Goal: Task Accomplishment & Management: Manage account settings

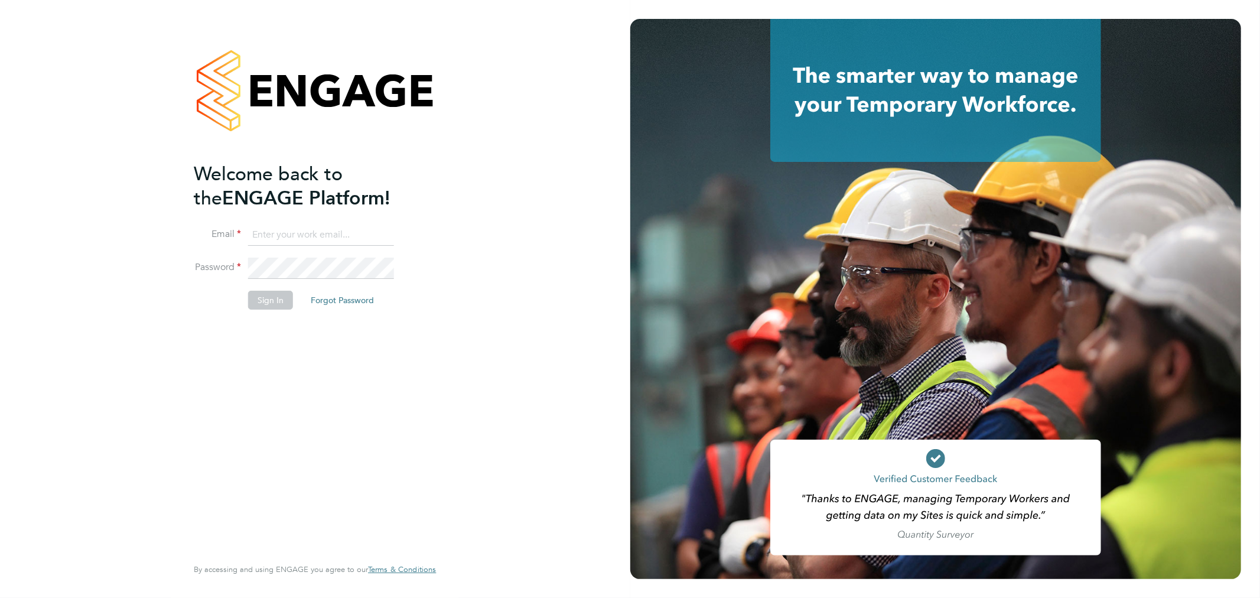
type input "sam.fullman@claremontconsulting.com"
drag, startPoint x: 115, startPoint y: 344, endPoint x: 139, endPoint y: 336, distance: 25.8
click at [115, 344] on div "Welcome back to the ENGAGE Platform! Email sam.fullman@claremontconsulting.com …" at bounding box center [315, 299] width 630 height 598
click at [267, 299] on button "Sign In" at bounding box center [270, 300] width 45 height 19
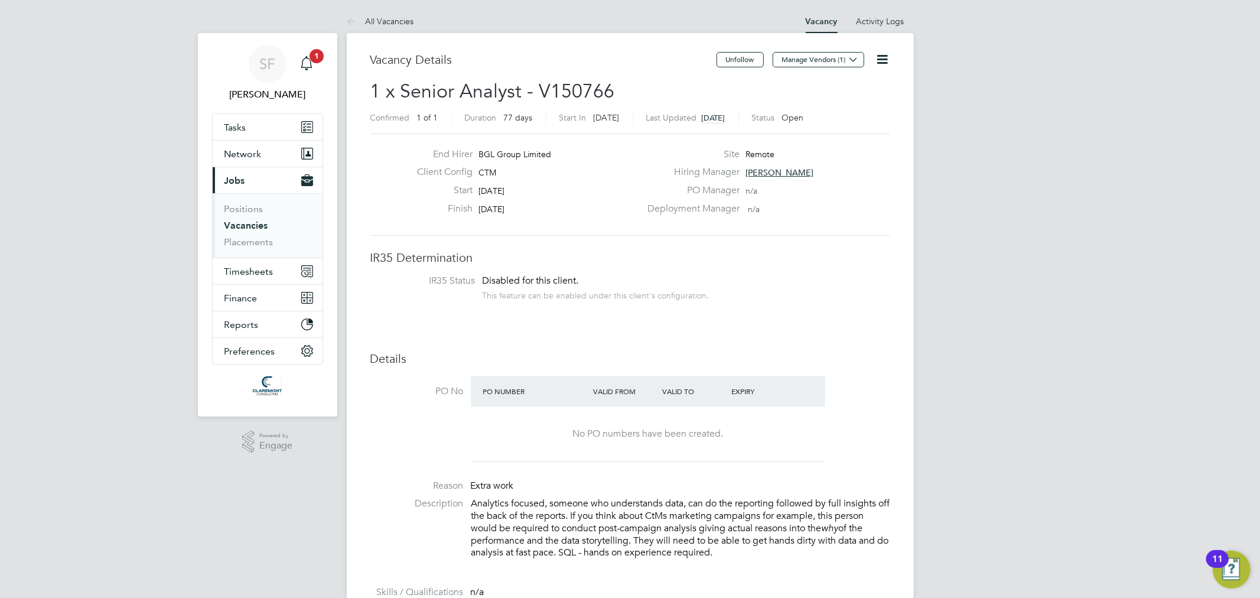
click at [318, 60] on span "1" at bounding box center [317, 56] width 14 height 14
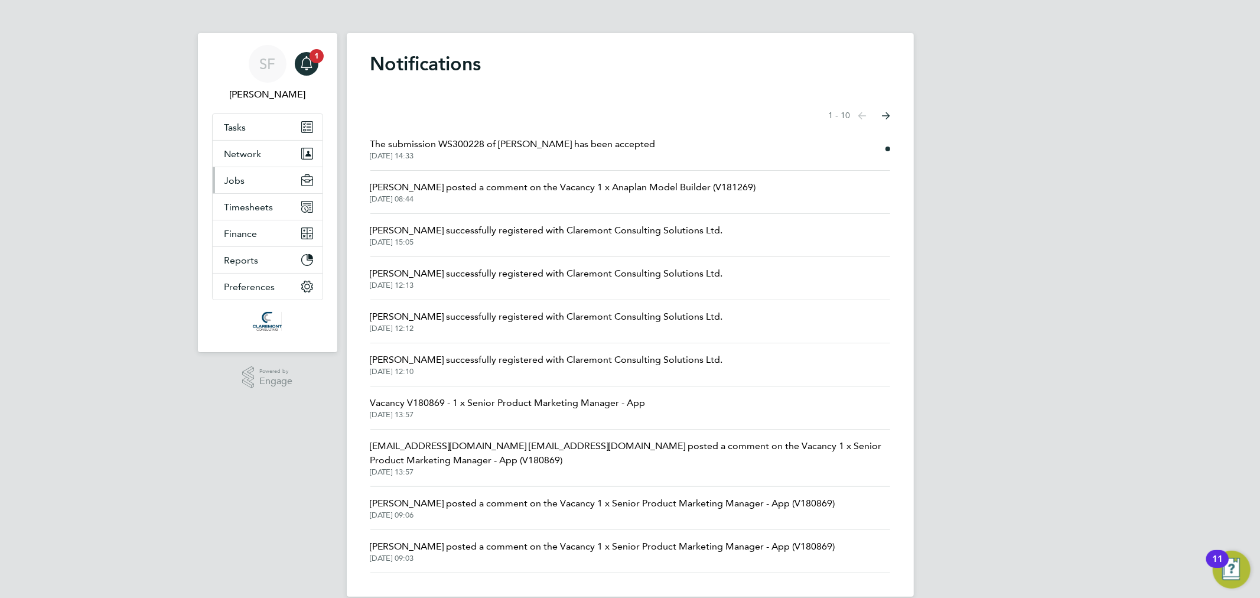
click at [260, 184] on button "Jobs" at bounding box center [268, 180] width 110 height 26
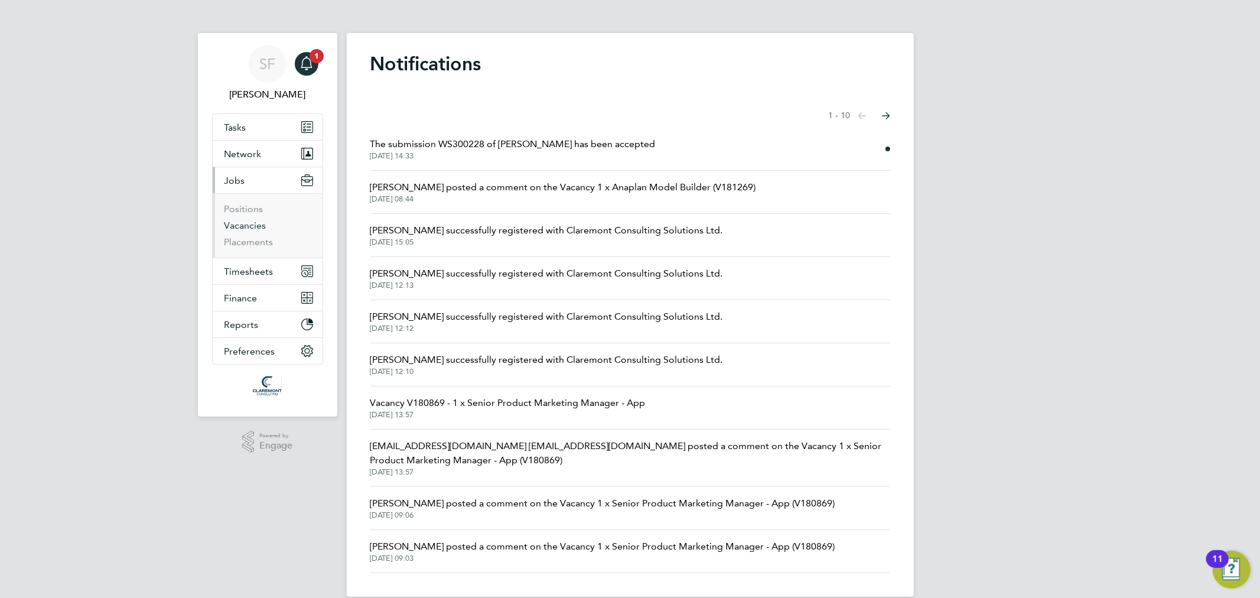
click at [256, 228] on link "Vacancies" at bounding box center [245, 225] width 42 height 11
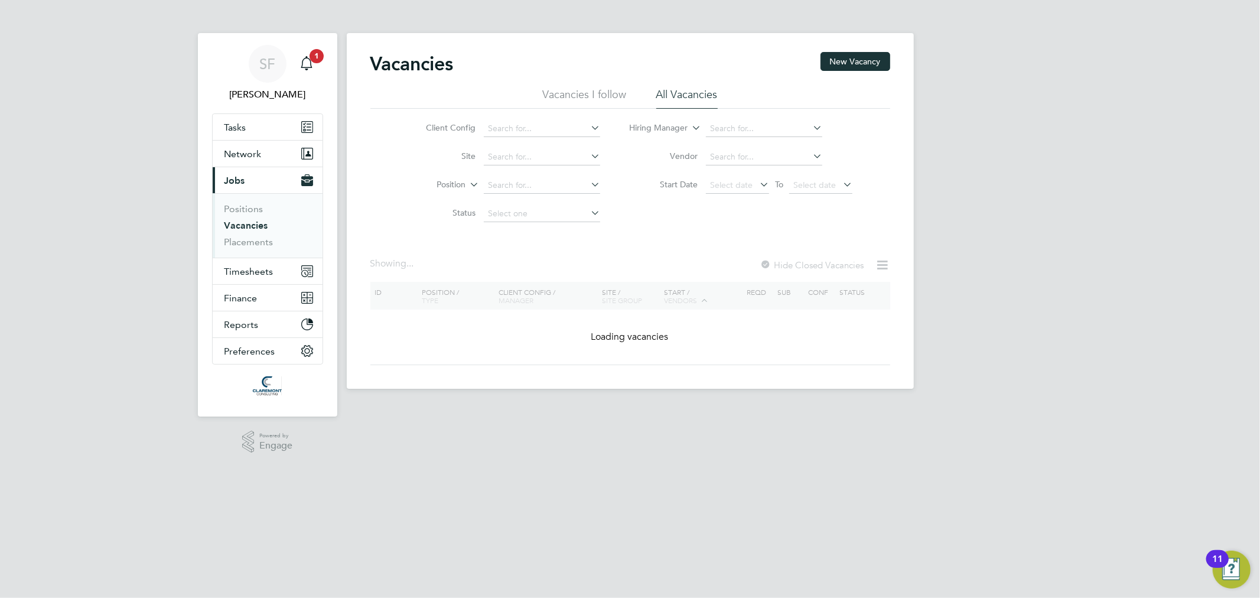
click at [242, 223] on link "Vacancies" at bounding box center [246, 225] width 44 height 11
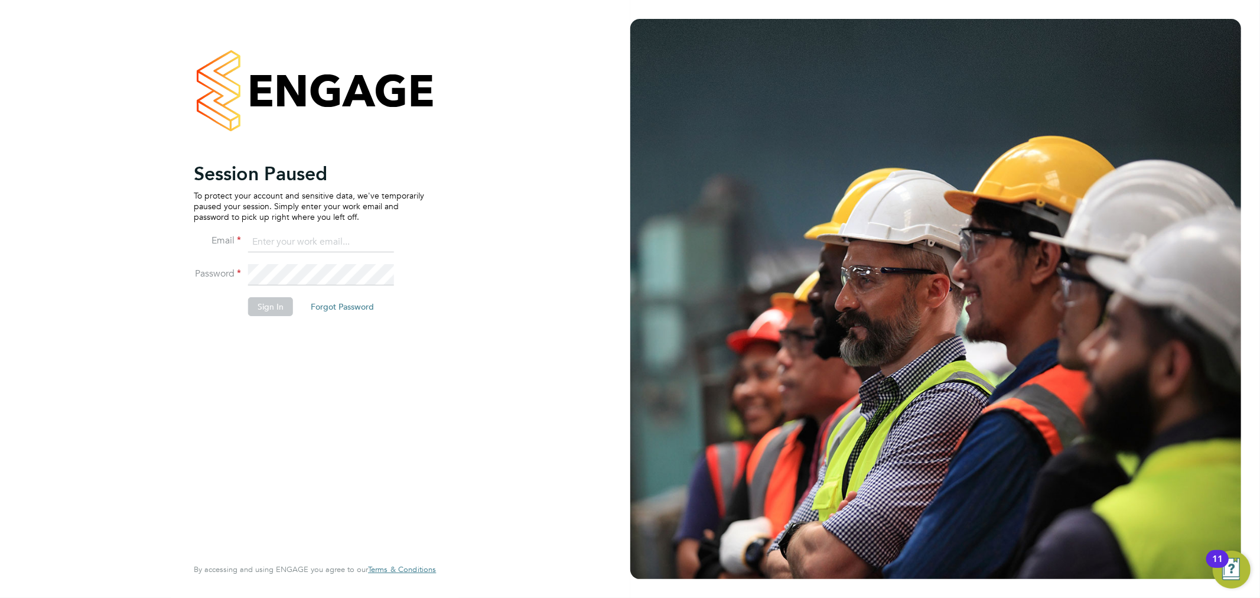
type input "sam.fullman@claremontconsulting.com"
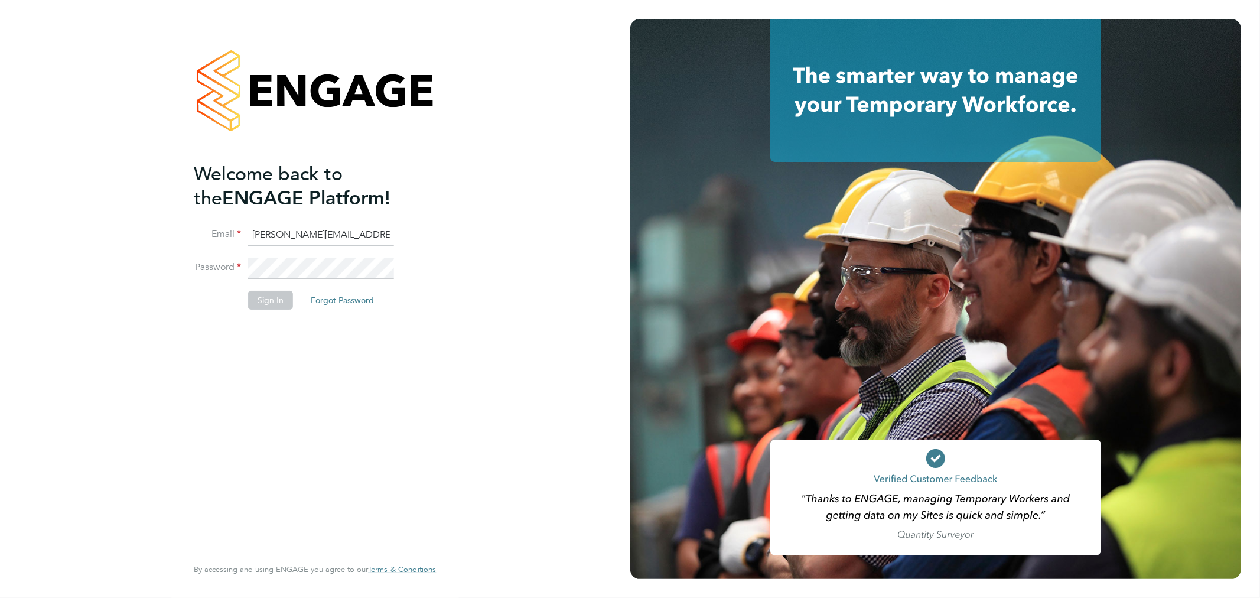
click at [269, 301] on button "Sign In" at bounding box center [270, 300] width 45 height 19
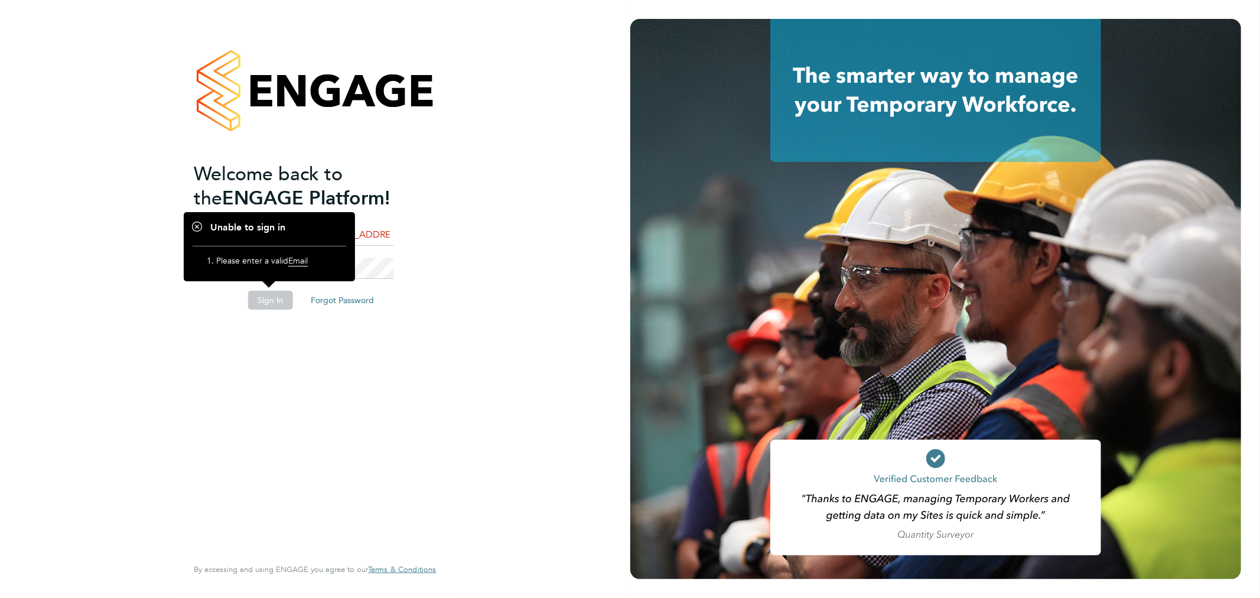
click at [196, 226] on h1 "Unable to sign in" at bounding box center [270, 228] width 154 height 12
click at [506, 235] on div "Welcome back to the ENGAGE Platform! Email [PERSON_NAME][EMAIL_ADDRESS][PERSON_…" at bounding box center [315, 299] width 630 height 598
click at [194, 227] on h1 "Unable to sign in" at bounding box center [270, 228] width 154 height 12
click at [308, 263] on span "Email" at bounding box center [297, 260] width 19 height 11
click at [216, 139] on div at bounding box center [315, 90] width 242 height 143
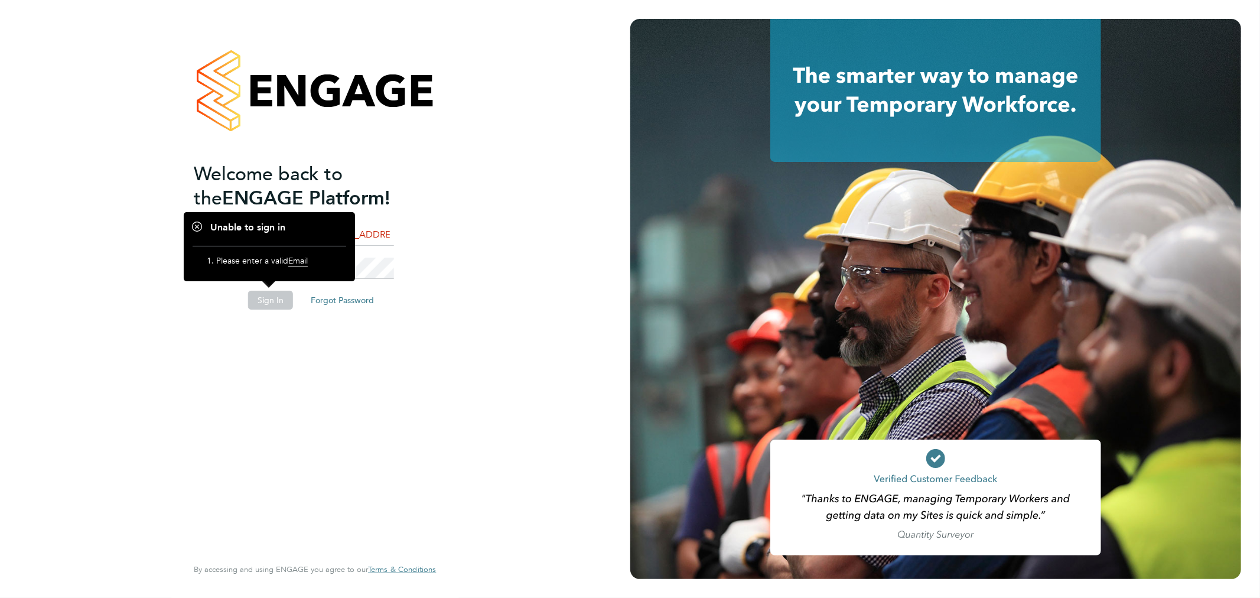
click at [215, 144] on div at bounding box center [315, 90] width 242 height 143
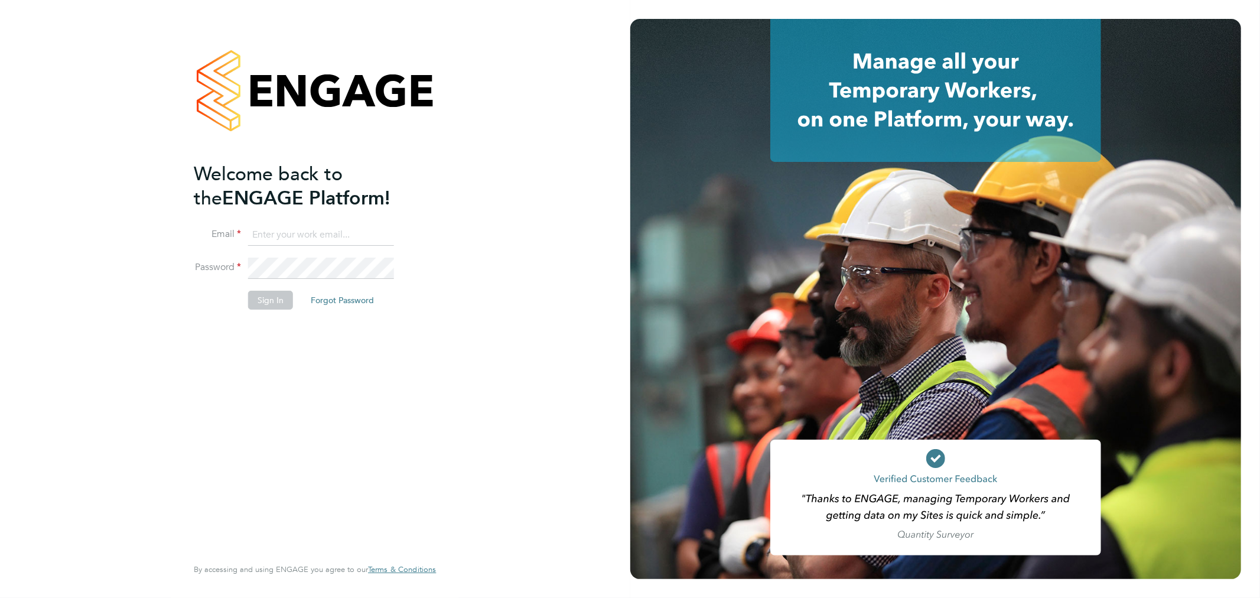
type input "sam.fullman@claremontconsulting.com"
click at [279, 300] on button "Sign In" at bounding box center [270, 300] width 45 height 19
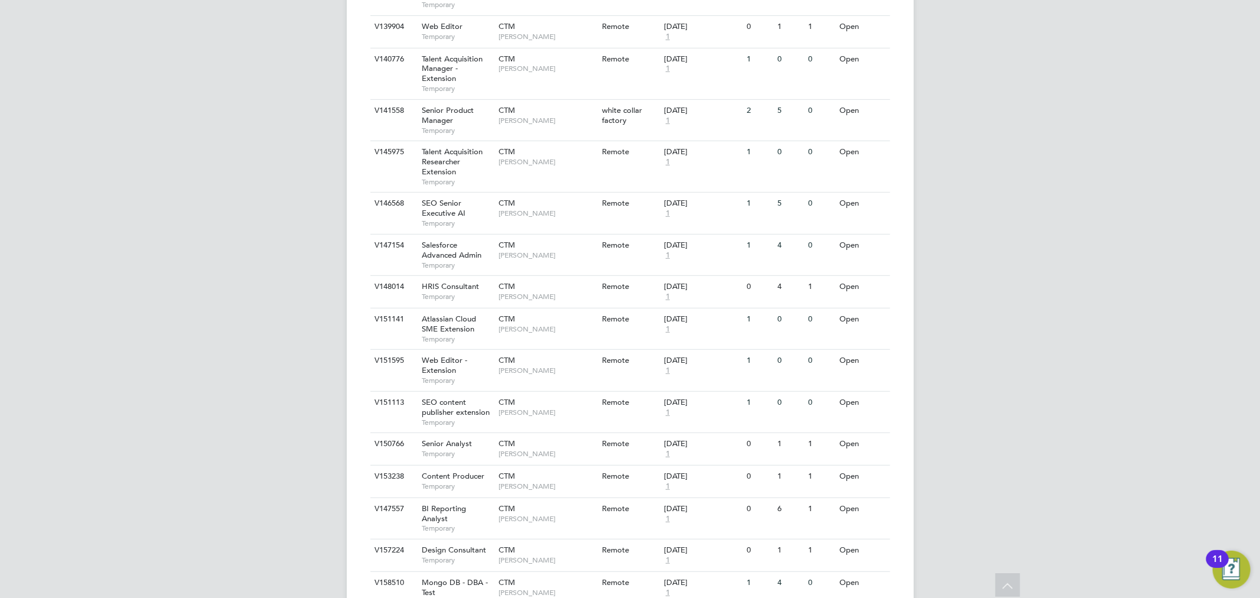
scroll to position [656, 0]
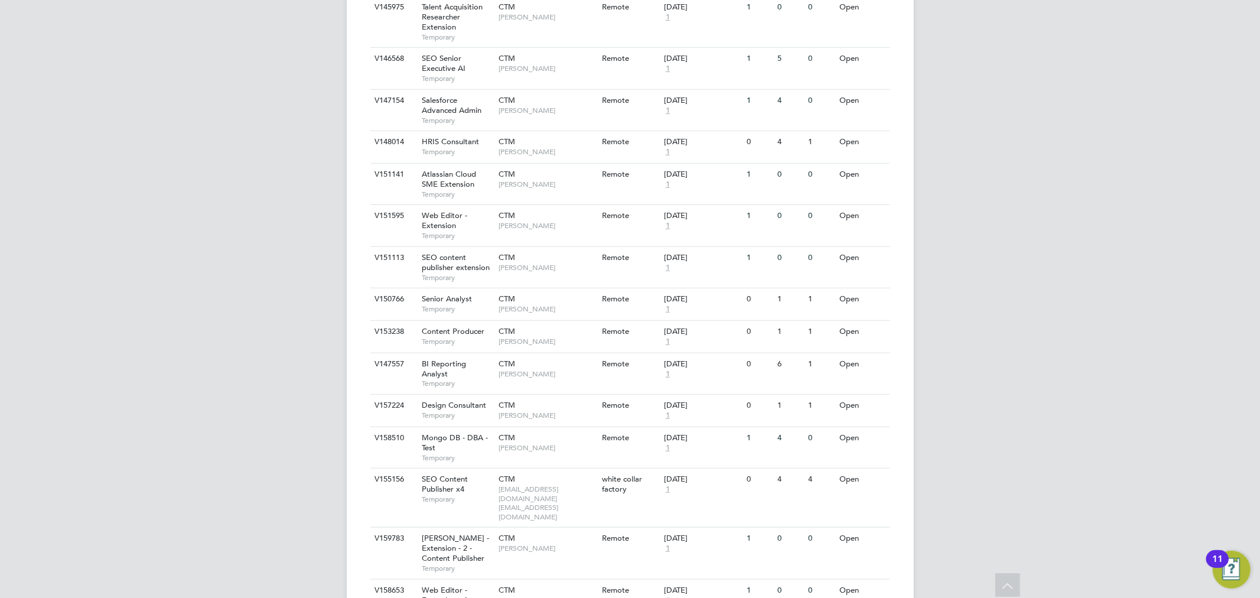
click at [983, 175] on div "SF Sam Fullman Notifications Applications: Tasks Network Team Members Businesse…" at bounding box center [630, 183] width 1260 height 1678
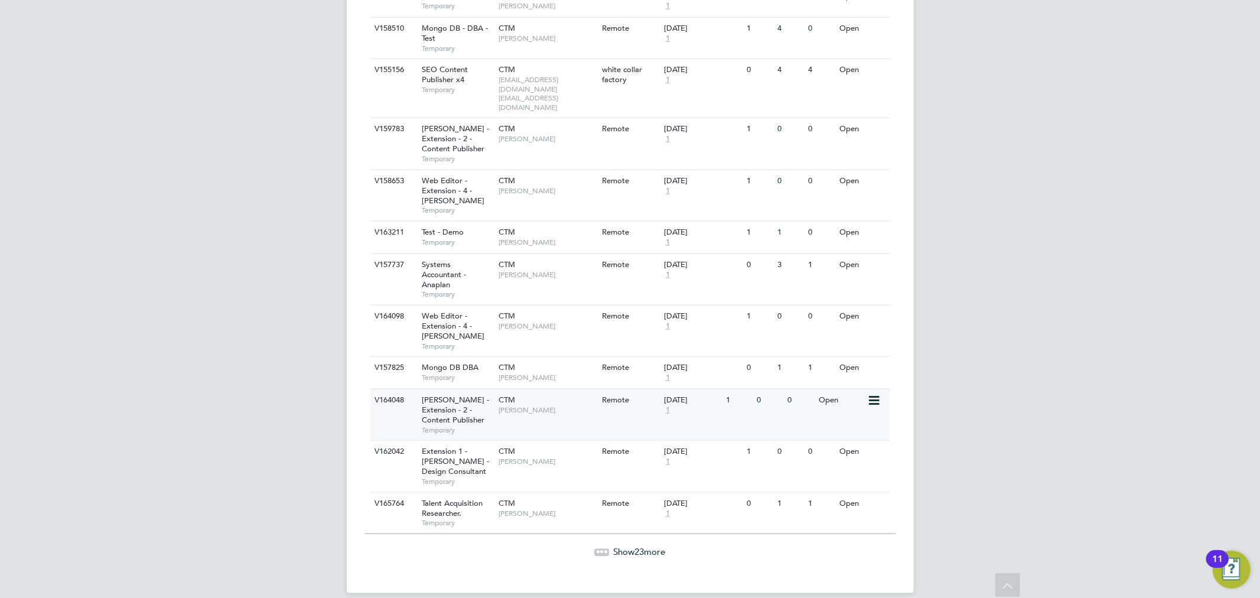
scroll to position [1071, 0]
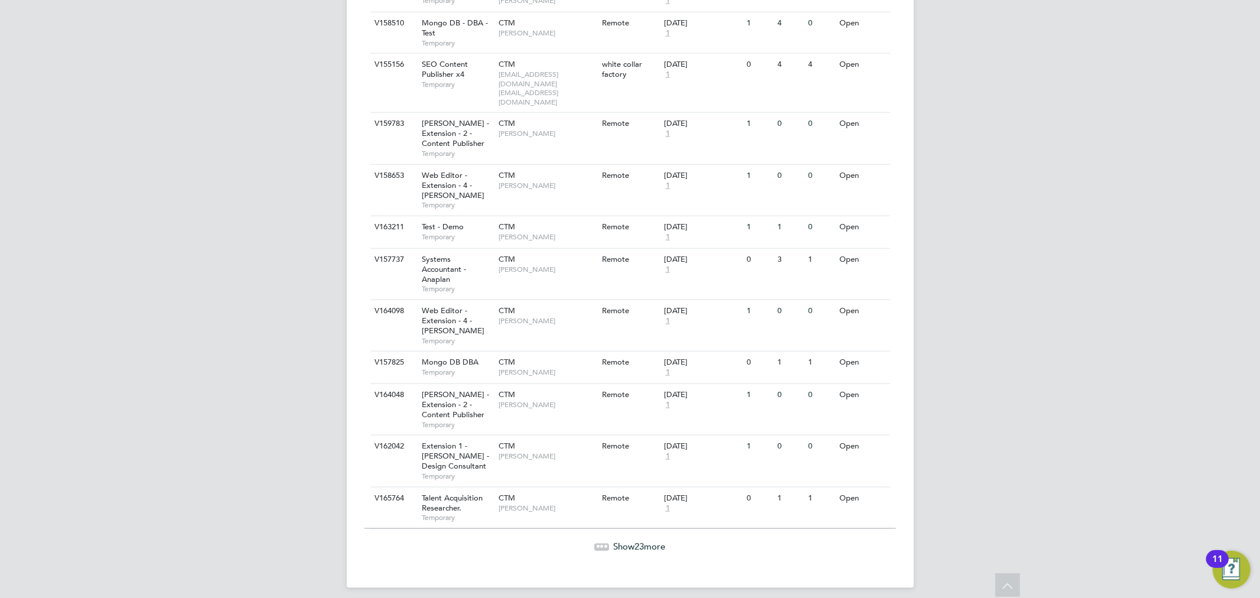
click at [644, 541] on span "Show 23 more" at bounding box center [640, 546] width 52 height 11
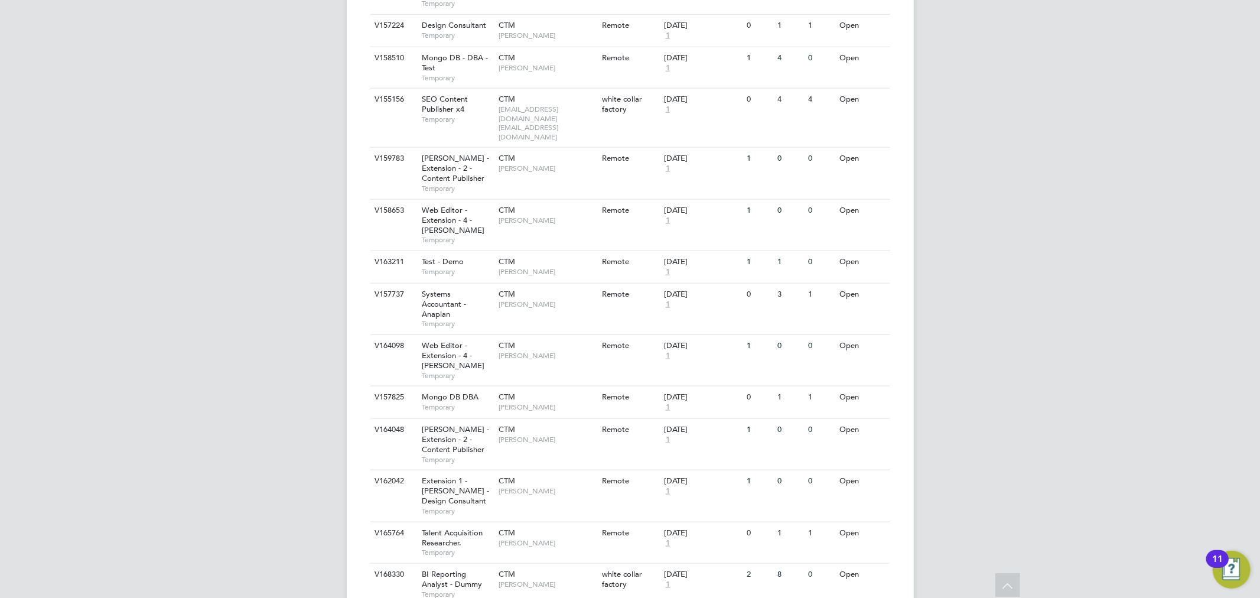
scroll to position [1873, 0]
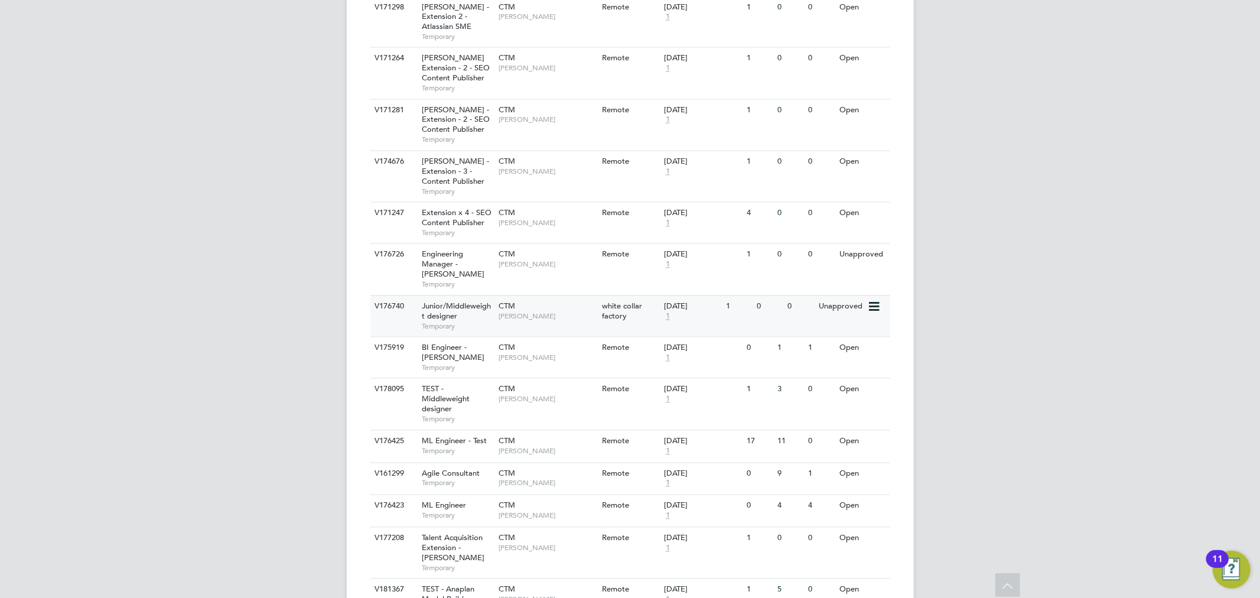
click at [519, 299] on div "CTM James Bruce" at bounding box center [547, 311] width 103 height 31
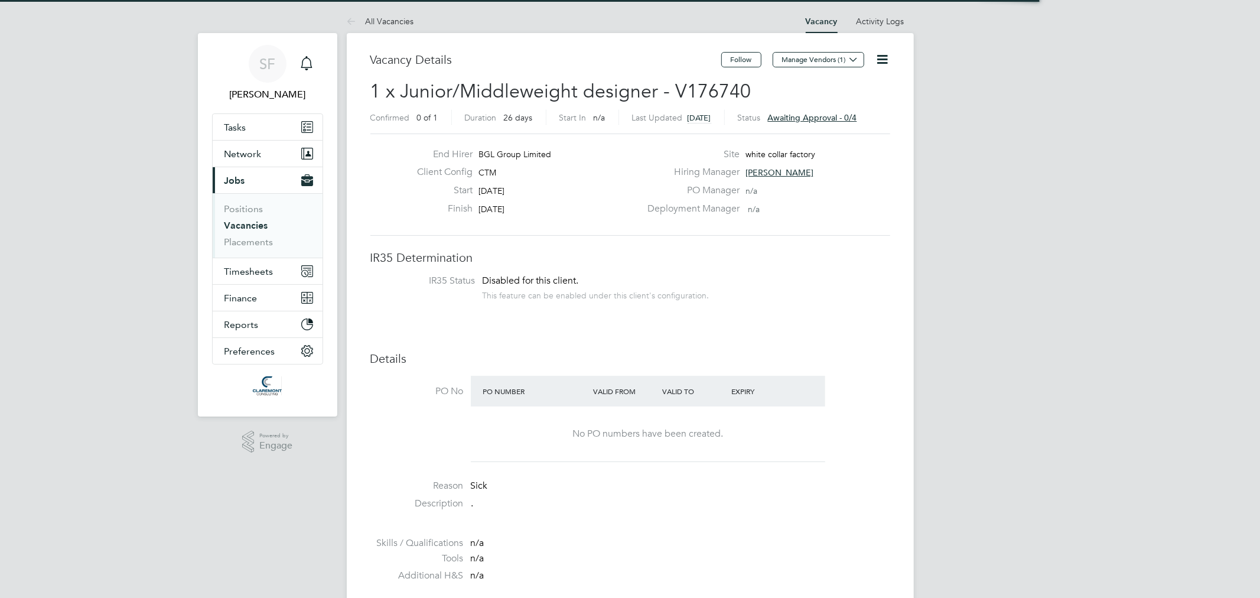
click at [855, 116] on span "Awaiting approval - 0/4" at bounding box center [812, 117] width 89 height 11
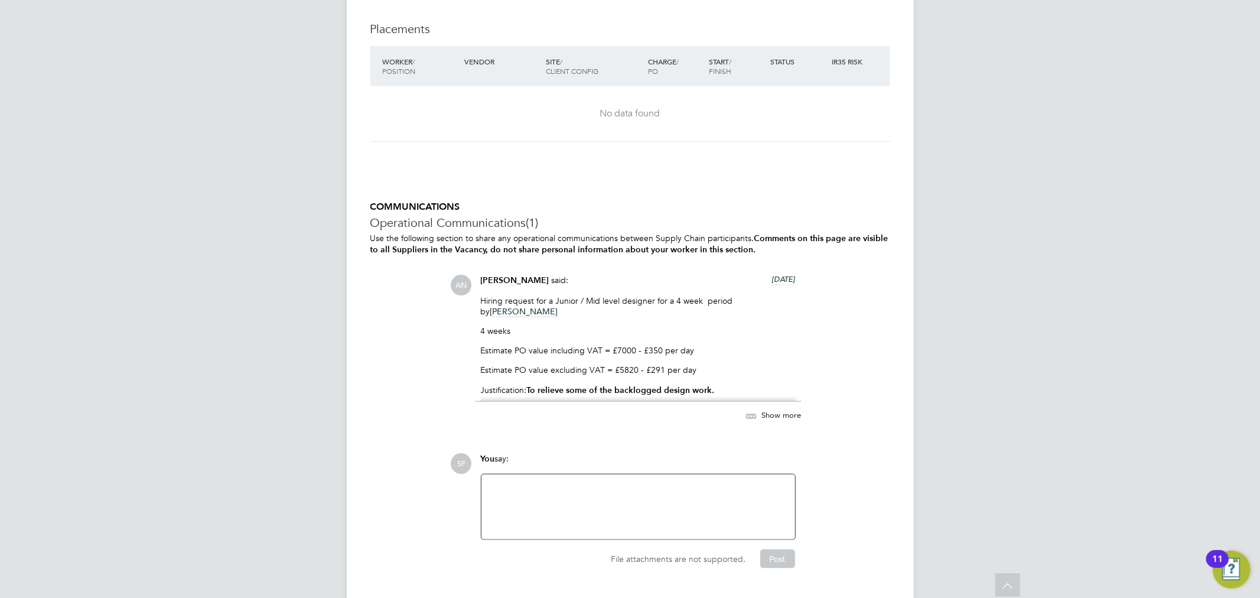
scroll to position [1077, 0]
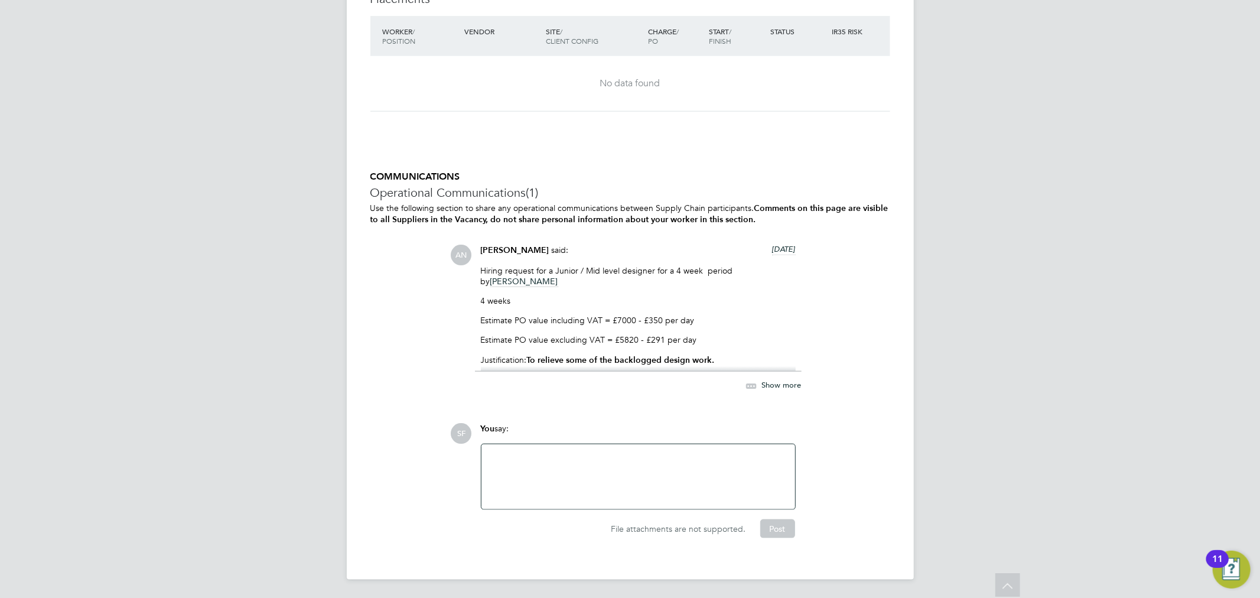
click at [776, 380] on span "Show more" at bounding box center [782, 385] width 40 height 10
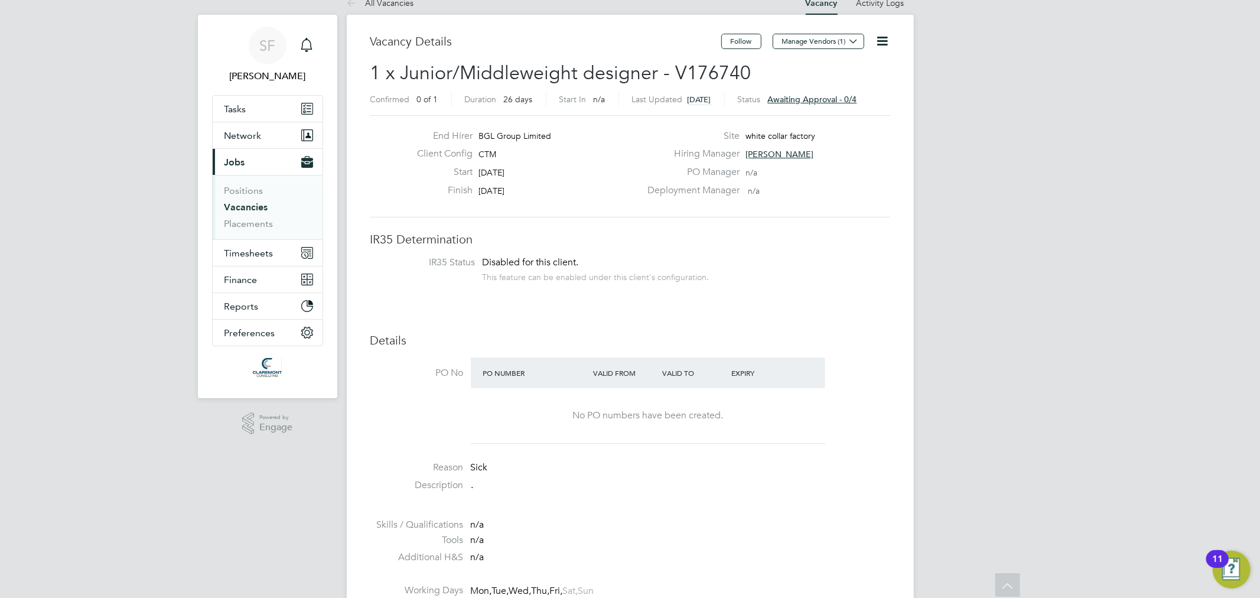
scroll to position [0, 0]
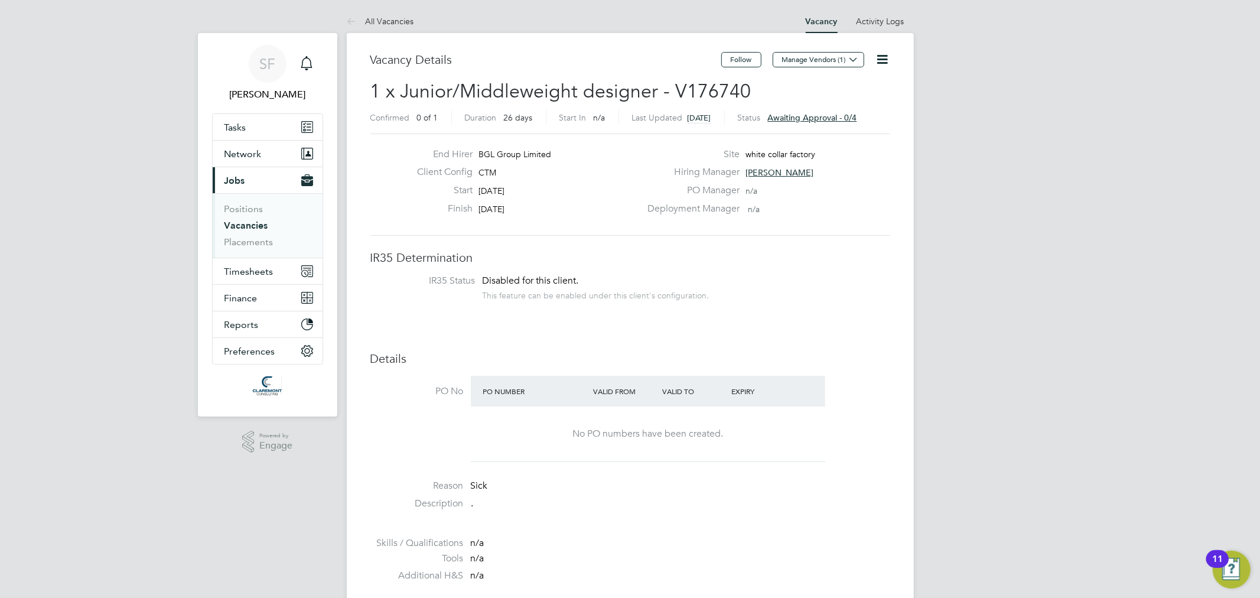
click at [886, 52] on icon at bounding box center [882, 59] width 15 height 15
click at [860, 87] on li "Edit Vacancy" at bounding box center [853, 87] width 69 height 17
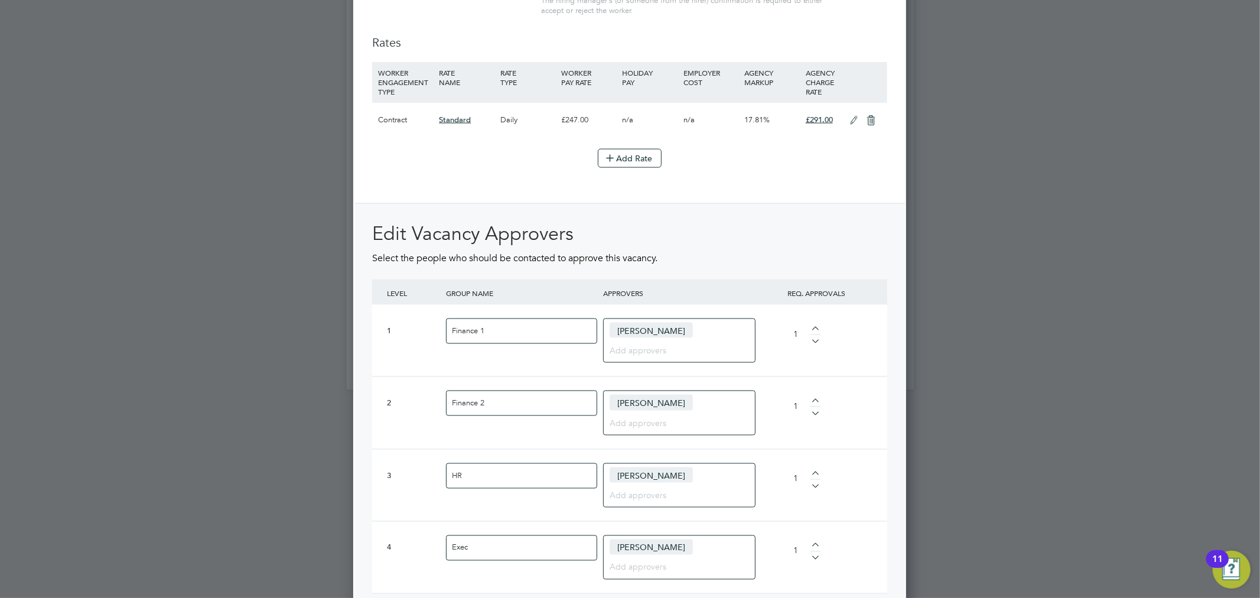
scroll to position [1493, 0]
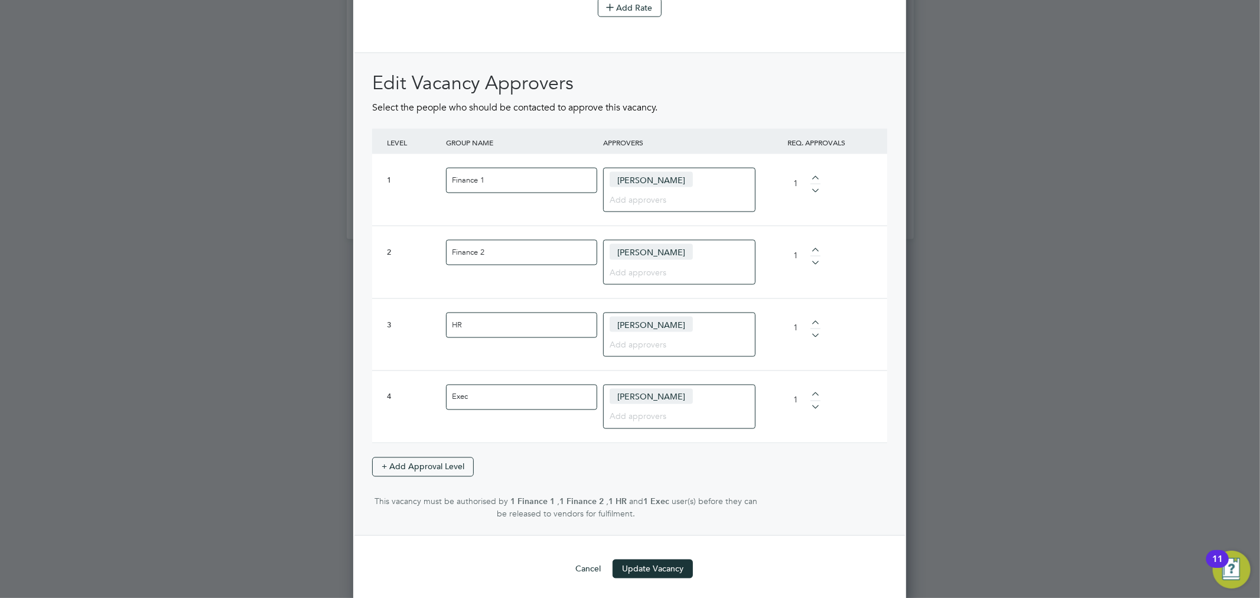
click at [704, 327] on div "[PERSON_NAME]" at bounding box center [679, 334] width 152 height 44
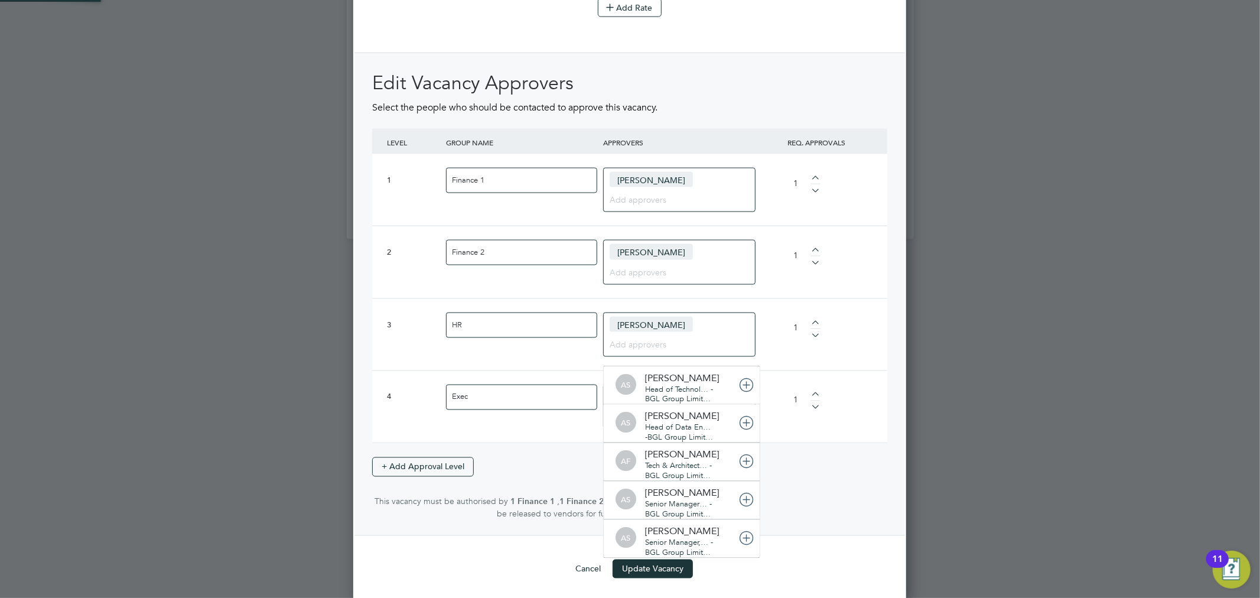
scroll to position [12, 83]
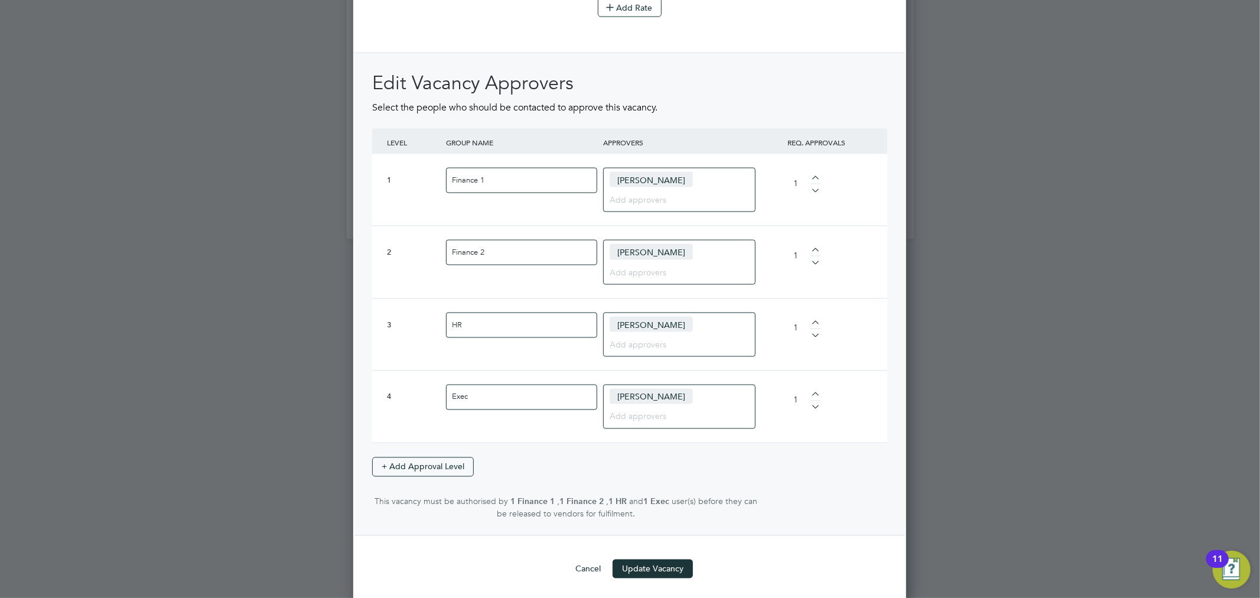
click at [673, 321] on span "[PERSON_NAME]" at bounding box center [651, 324] width 83 height 15
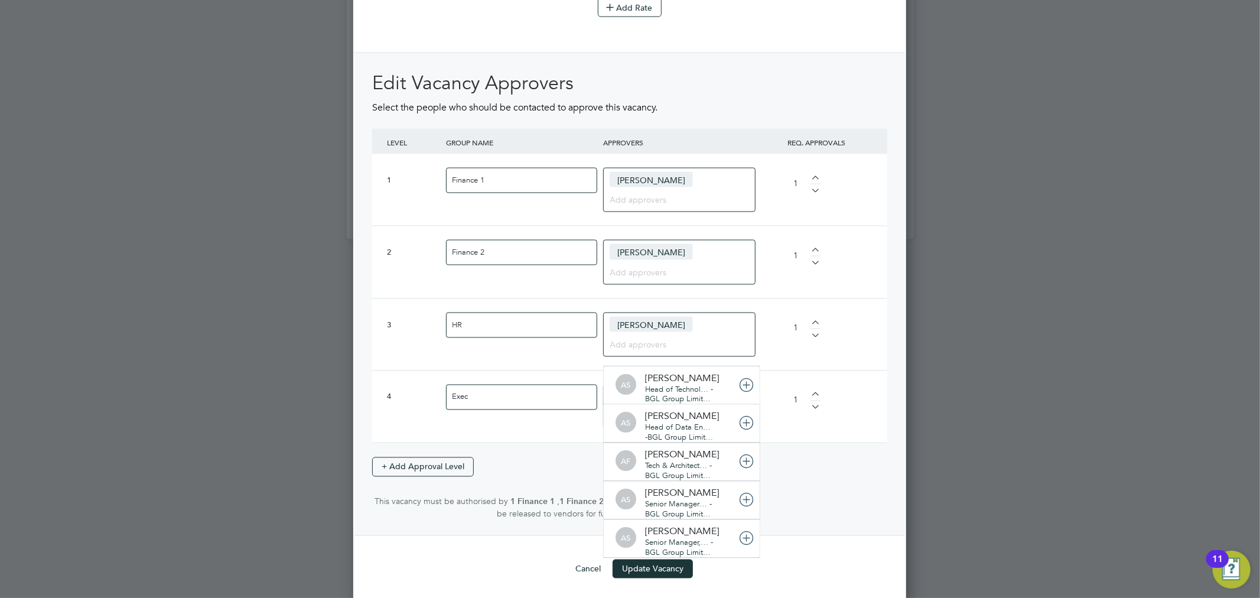
click at [652, 346] on input at bounding box center [675, 343] width 131 height 15
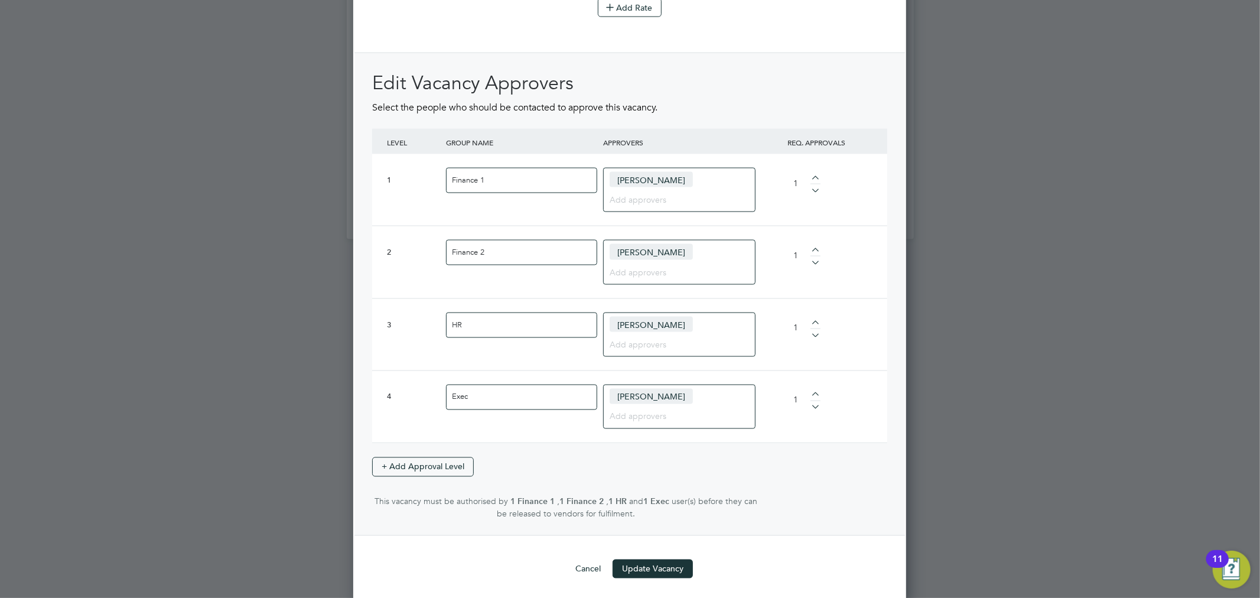
click at [461, 565] on div "Cancel Update Vacancy" at bounding box center [629, 568] width 515 height 19
